Goal: Task Accomplishment & Management: Use online tool/utility

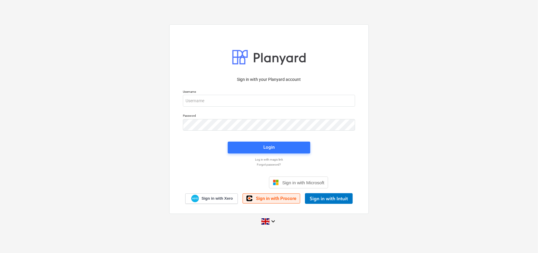
click at [273, 197] on span "Sign in with Procore" at bounding box center [276, 198] width 40 height 5
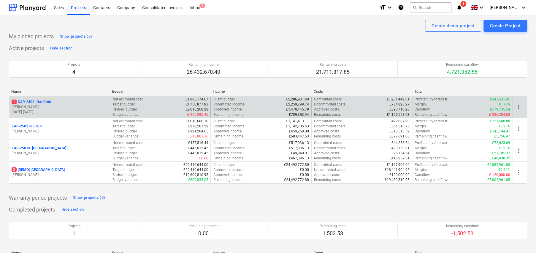
click at [51, 103] on p "1 KAR-2403 - Oak Croft" at bounding box center [32, 102] width 40 height 5
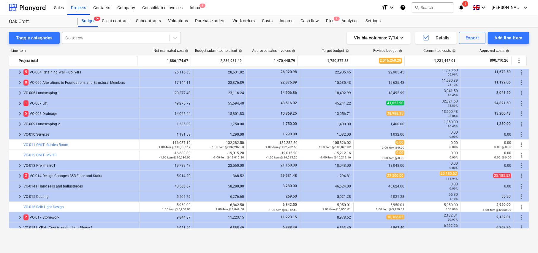
scroll to position [413, 0]
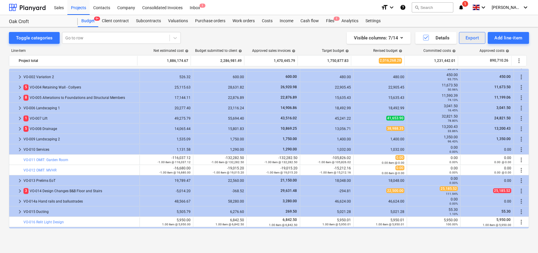
click at [468, 38] on div "Export" at bounding box center [472, 38] width 14 height 8
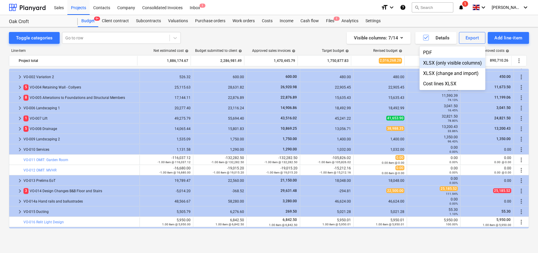
click at [446, 63] on div "XLSX (only visible columns)" at bounding box center [452, 63] width 66 height 10
